Goal: Information Seeking & Learning: Learn about a topic

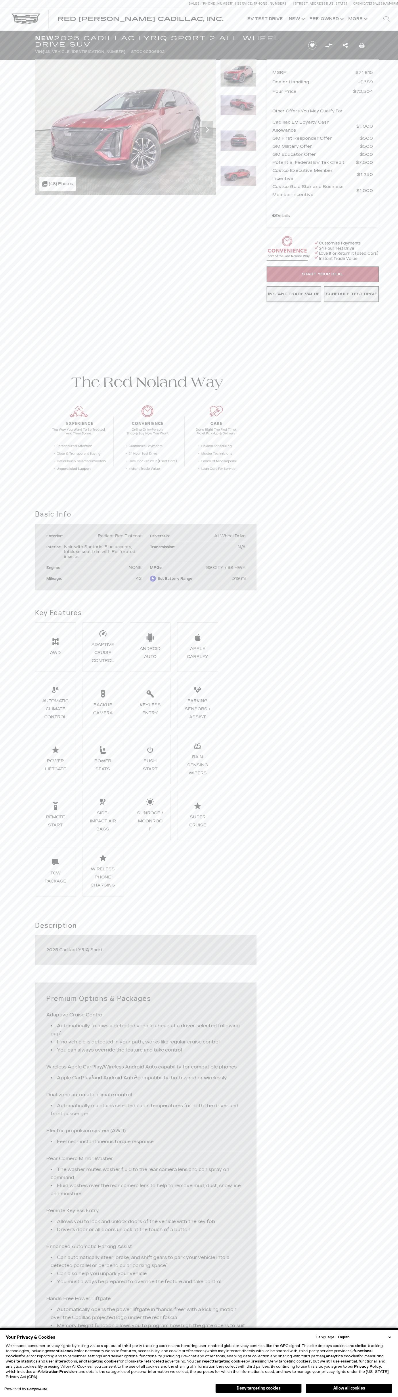
click at [349, 1389] on button "Allow all cookies" at bounding box center [349, 1388] width 86 height 9
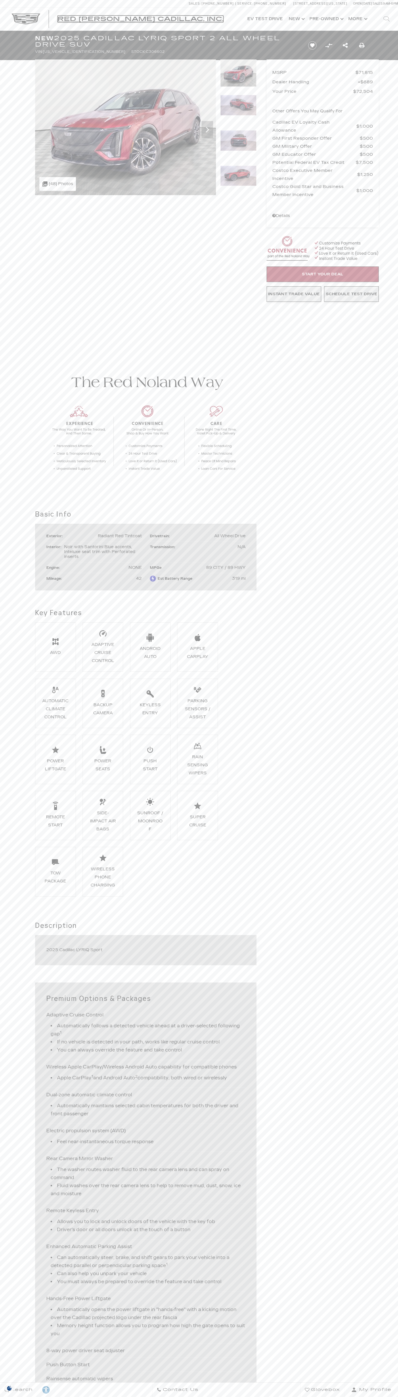
click at [88, 20] on span "Red [PERSON_NAME] Cadillac, Inc." at bounding box center [141, 19] width 166 height 7
click at [126, 127] on img at bounding box center [125, 128] width 181 height 136
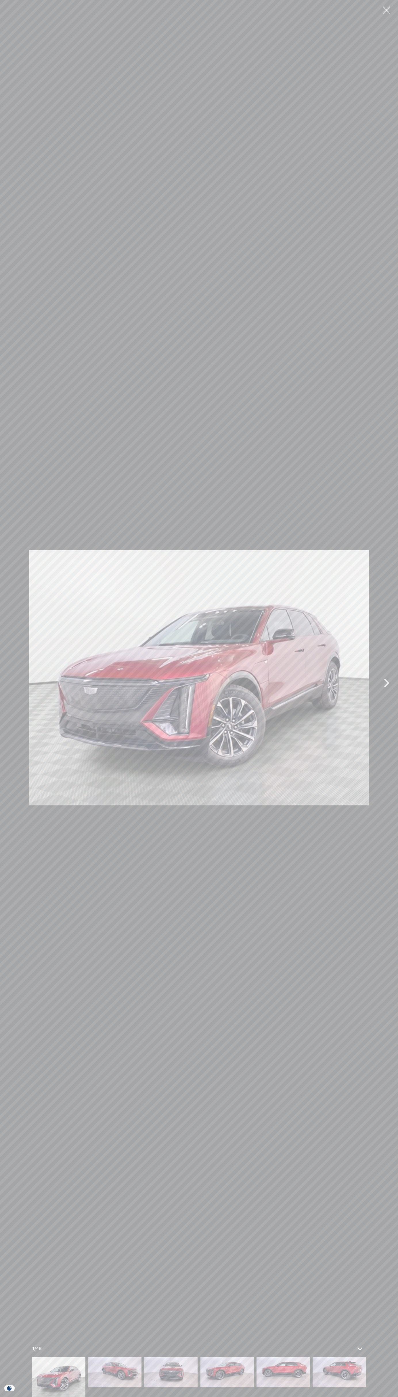
click at [89, 213] on img at bounding box center [199, 677] width 340 height 1347
click at [116, 225] on img at bounding box center [199, 677] width 340 height 1347
click at [231, 228] on img at bounding box center [199, 677] width 340 height 1347
click at [91, 295] on img at bounding box center [199, 677] width 340 height 1347
click at [91, 289] on img at bounding box center [199, 677] width 340 height 1347
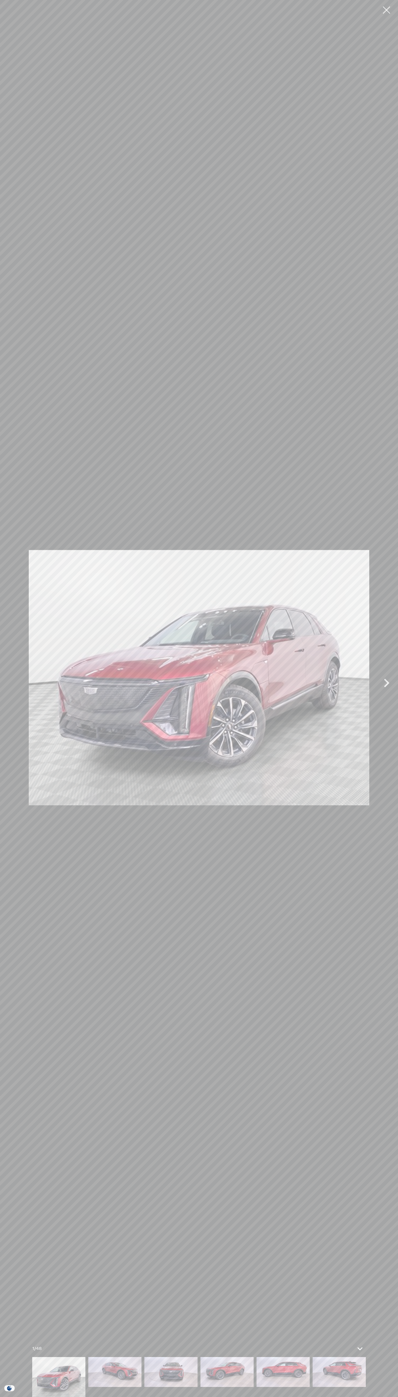
click at [12, 1340] on div at bounding box center [199, 677] width 398 height 1347
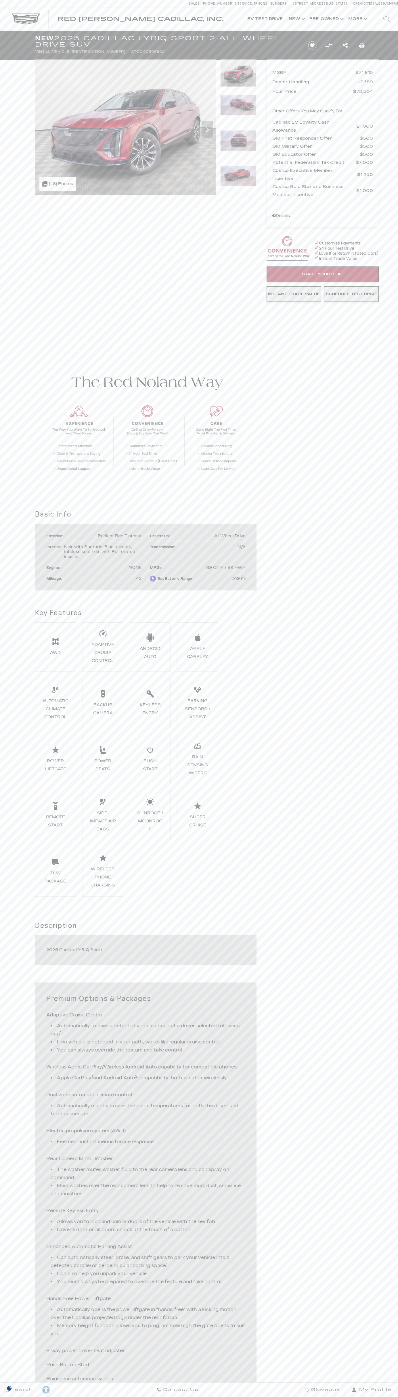
click at [126, 127] on img at bounding box center [125, 128] width 181 height 136
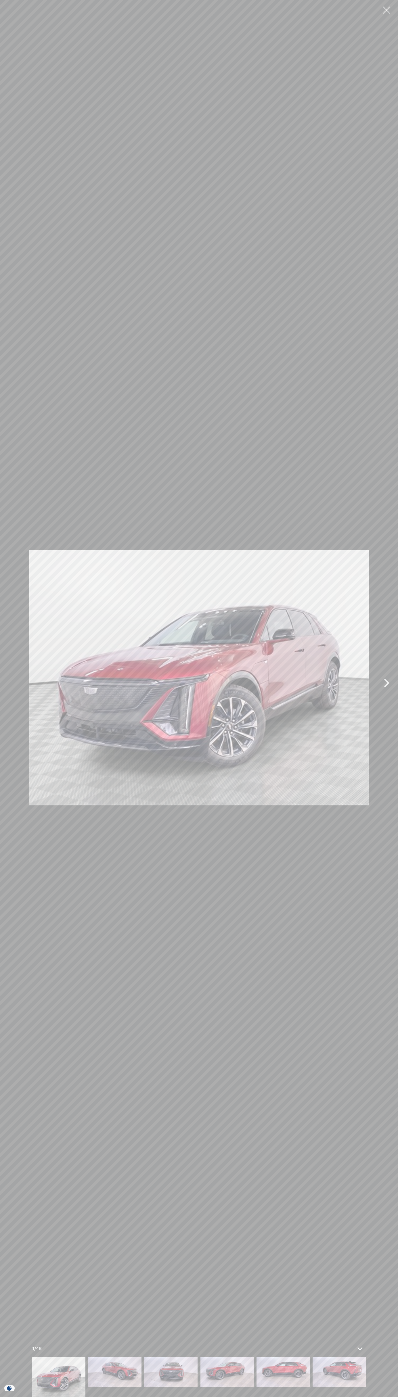
click at [89, 213] on img at bounding box center [199, 677] width 340 height 1347
